Goal: Answer question/provide support

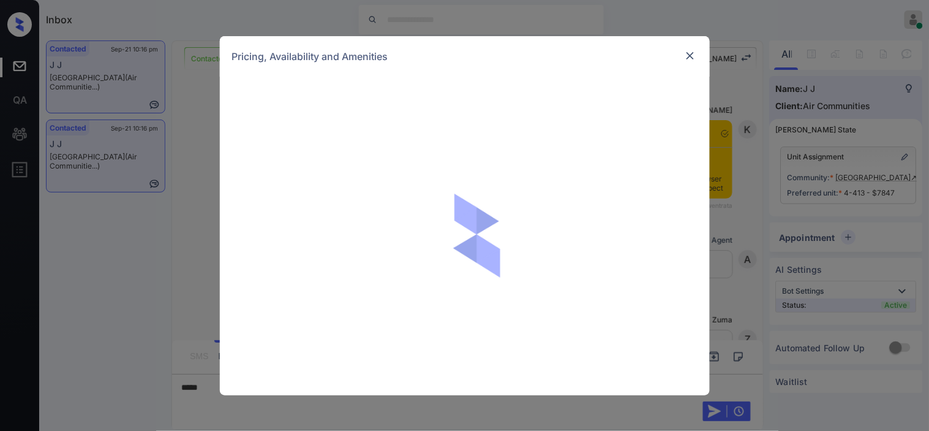
scroll to position [778, 0]
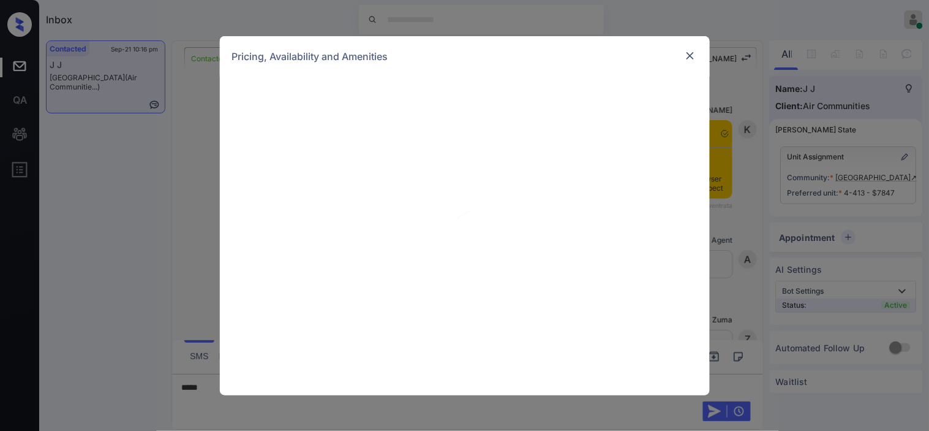
scroll to position [914, 0]
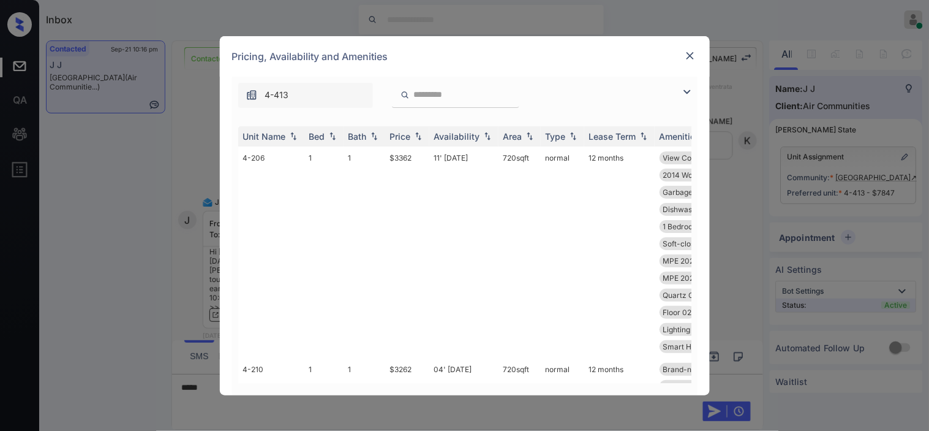
click at [684, 88] on img at bounding box center [687, 92] width 15 height 15
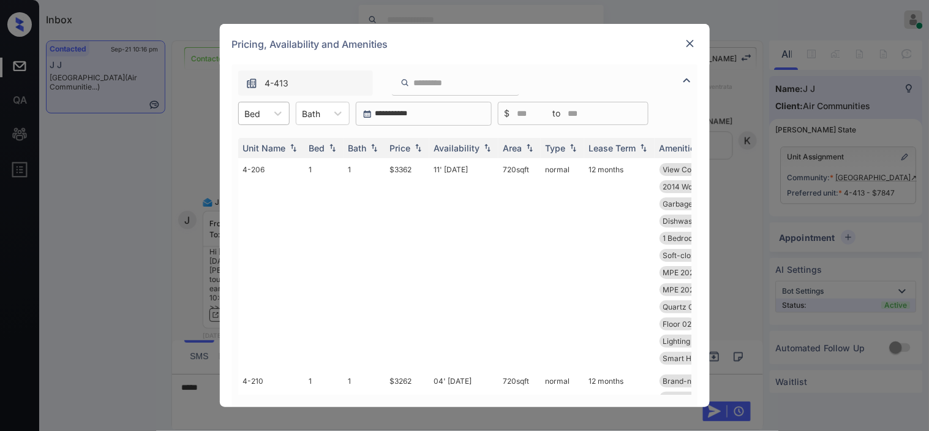
drag, startPoint x: 254, startPoint y: 107, endPoint x: 253, endPoint y: 120, distance: 13.5
click at [253, 107] on div at bounding box center [253, 113] width 16 height 13
click at [255, 140] on div "1" at bounding box center [263, 143] width 51 height 22
click at [413, 145] on img at bounding box center [418, 148] width 12 height 9
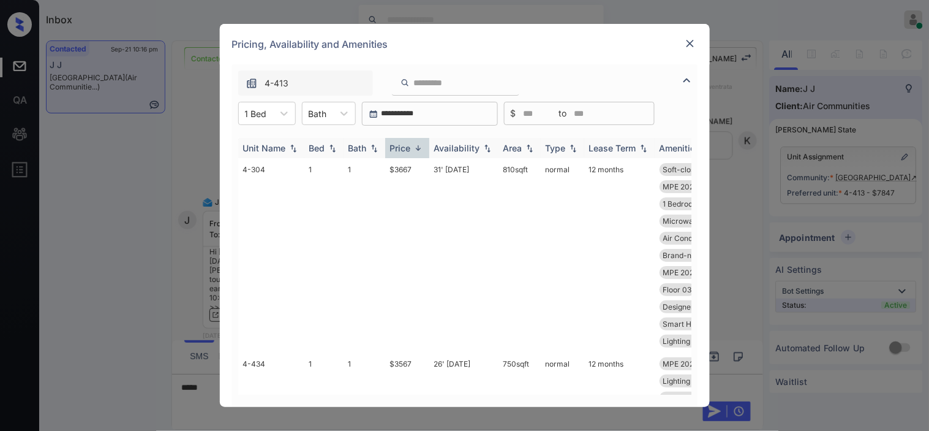
click at [413, 145] on img at bounding box center [418, 147] width 12 height 9
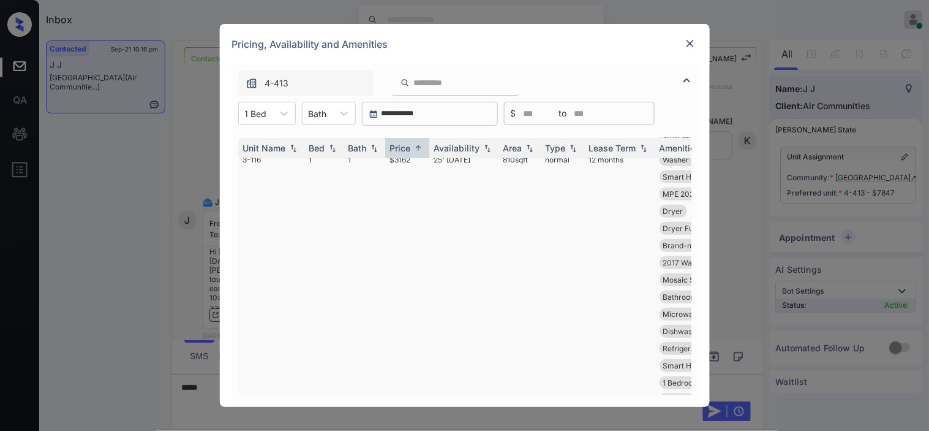
scroll to position [136, 0]
drag, startPoint x: 390, startPoint y: 229, endPoint x: 416, endPoint y: 229, distance: 26.9
click at [416, 229] on tr "3-116 1 1 $3162 25' [DATE] 810 sqft normal 12 months Washer Stackabl... Walk-in…" at bounding box center [558, 347] width 640 height 263
copy tr "$3162"
click at [687, 47] on img at bounding box center [690, 43] width 12 height 12
